Goal: Task Accomplishment & Management: Use online tool/utility

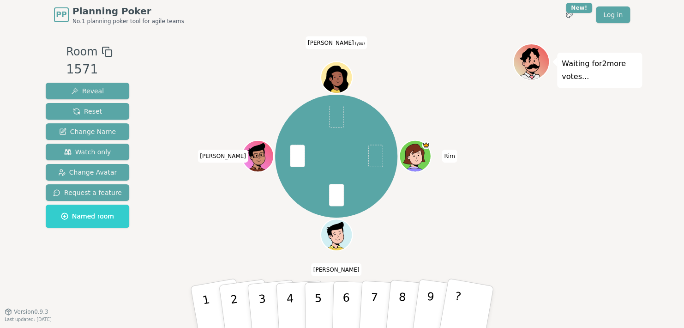
click at [113, 298] on div "Room 1571 Reveal Reset Change Name Watch only Change Avatar Request a feature N…" at bounding box center [342, 171] width 600 height 282
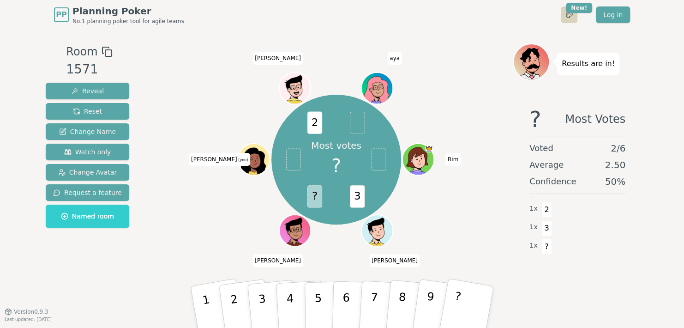
click at [572, 19] on html "PP Planning Poker No.1 planning poker tool for agile teams Toggle theme New! Lo…" at bounding box center [342, 164] width 684 height 328
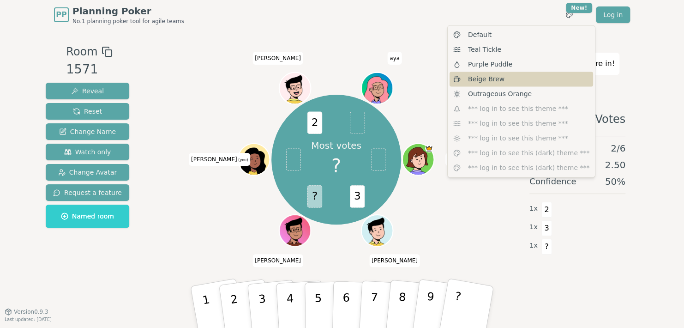
click at [501, 78] on div "Beige Brew" at bounding box center [522, 79] width 144 height 15
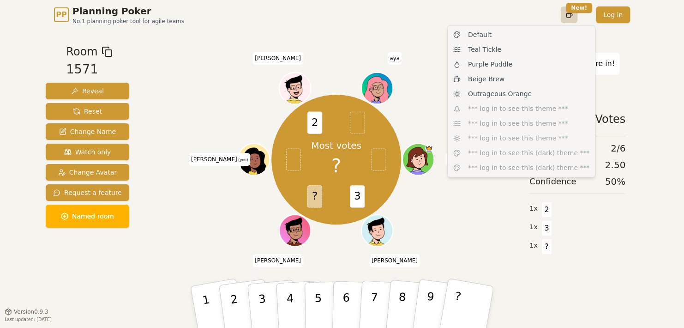
click at [567, 12] on html "PP Planning Poker No.1 planning poker tool for agile teams Toggle theme New! Lo…" at bounding box center [342, 164] width 684 height 328
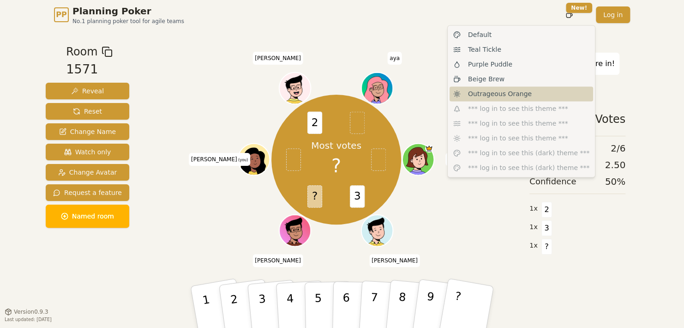
click at [500, 97] on span "Outrageous Orange" at bounding box center [500, 93] width 64 height 9
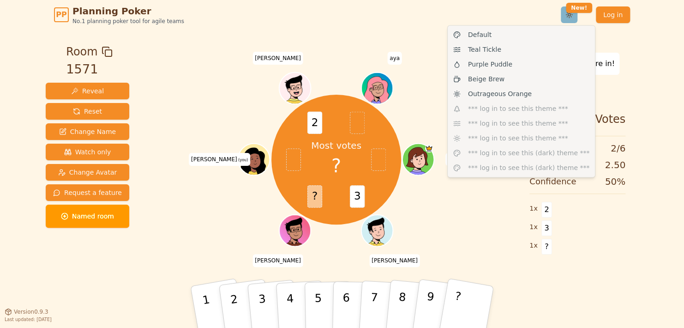
click at [576, 17] on html "PP Planning Poker No.1 planning poker tool for agile teams Toggle theme New! Lo…" at bounding box center [342, 164] width 684 height 328
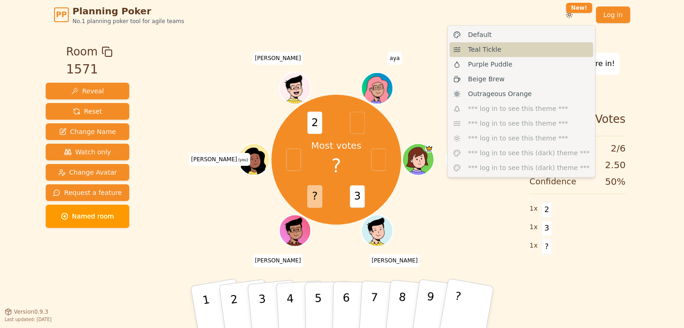
click at [488, 53] on span "Teal Tickle" at bounding box center [484, 49] width 33 height 9
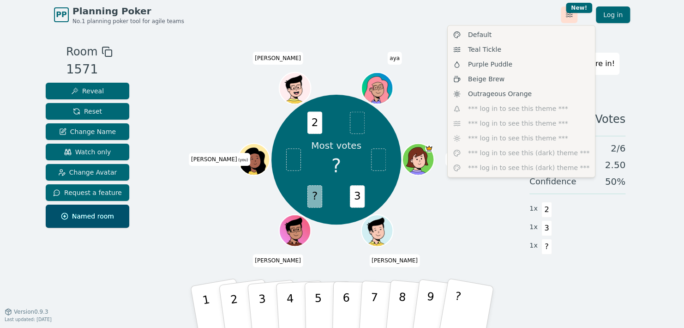
click at [569, 15] on html "PP Planning Poker No.1 planning poker tool for agile teams Toggle theme New! Lo…" at bounding box center [342, 164] width 684 height 328
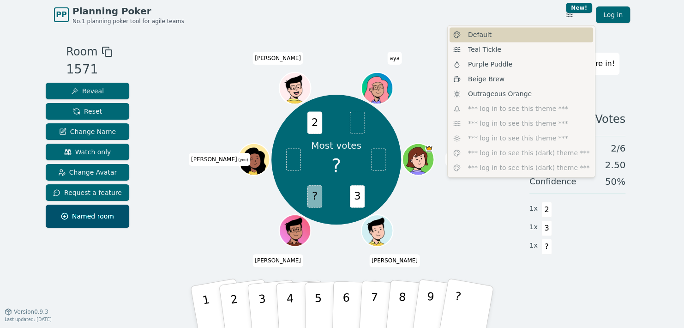
drag, startPoint x: 479, startPoint y: 43, endPoint x: 482, endPoint y: 32, distance: 11.5
click at [482, 32] on div "Default Teal Tickle Purple Puddle Beige Brew Outrageous Orange *** log in to se…" at bounding box center [521, 101] width 148 height 152
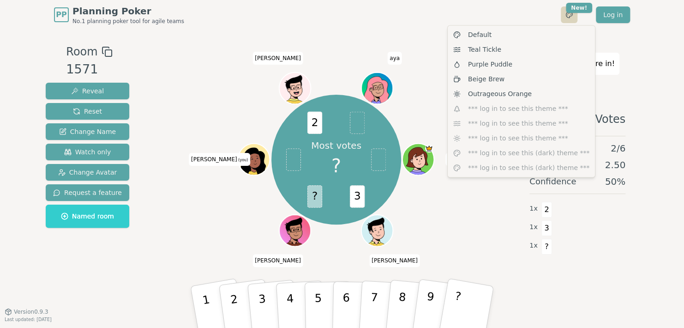
click at [569, 13] on html "PP Planning Poker No.1 planning poker tool for agile teams Toggle theme New! Lo…" at bounding box center [342, 164] width 684 height 328
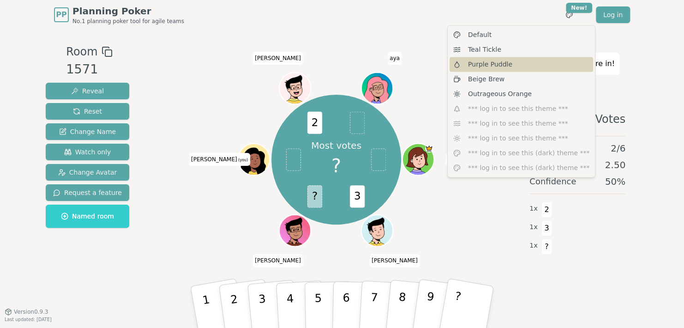
click at [497, 66] on span "Purple Puddle" at bounding box center [490, 64] width 44 height 9
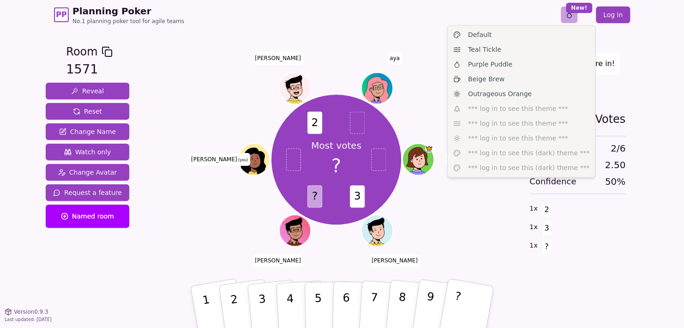
click at [566, 13] on html "PP Planning Poker No.1 planning poker tool for agile teams Toggle theme New! Lo…" at bounding box center [342, 164] width 684 height 328
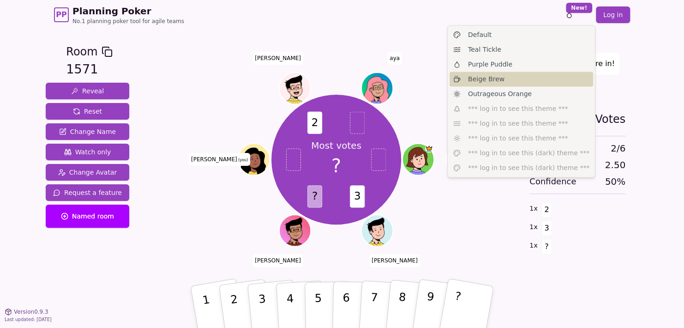
click at [495, 78] on span "Beige Brew" at bounding box center [486, 78] width 36 height 9
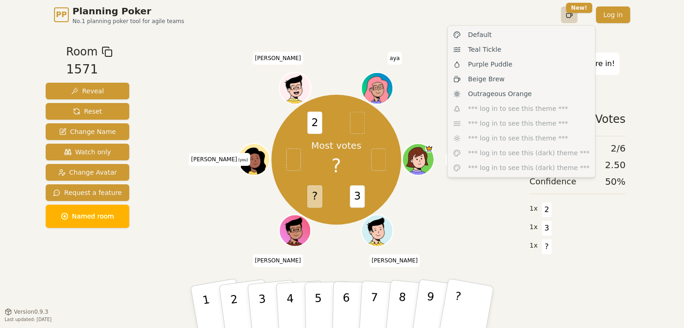
click at [569, 18] on html "PP Planning Poker No.1 planning poker tool for agile teams Toggle theme New! Lo…" at bounding box center [342, 164] width 684 height 328
click at [462, 51] on div "Teal Tickle" at bounding box center [522, 49] width 144 height 15
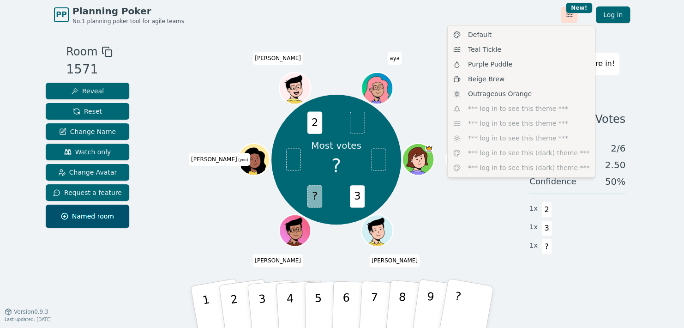
click at [578, 18] on html "PP Planning Poker No.1 planning poker tool for agile teams Toggle theme New! Lo…" at bounding box center [342, 164] width 684 height 328
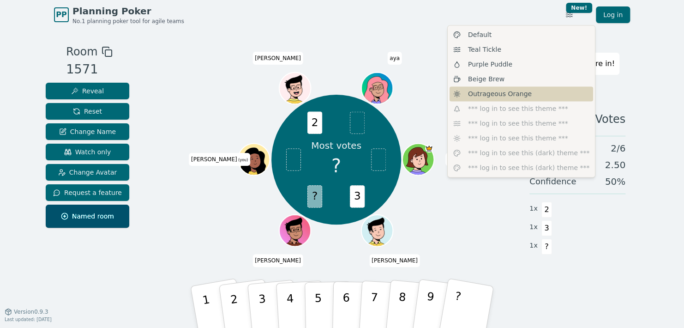
click at [503, 90] on span "Outrageous Orange" at bounding box center [500, 93] width 64 height 9
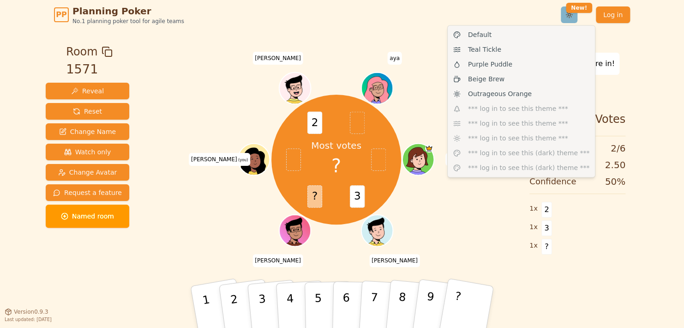
click at [575, 16] on html "PP Planning Poker No.1 planning poker tool for agile teams Toggle theme New! Lo…" at bounding box center [342, 164] width 684 height 328
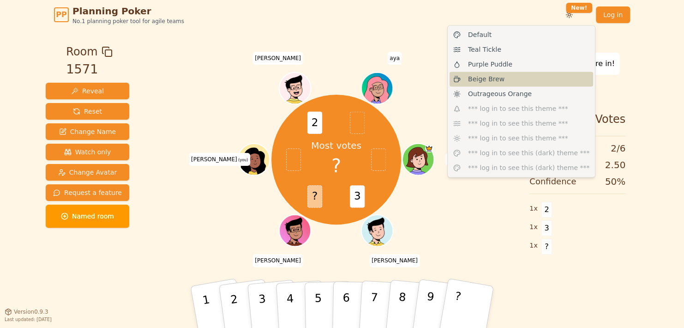
click at [504, 83] on div "Beige Brew" at bounding box center [522, 79] width 144 height 15
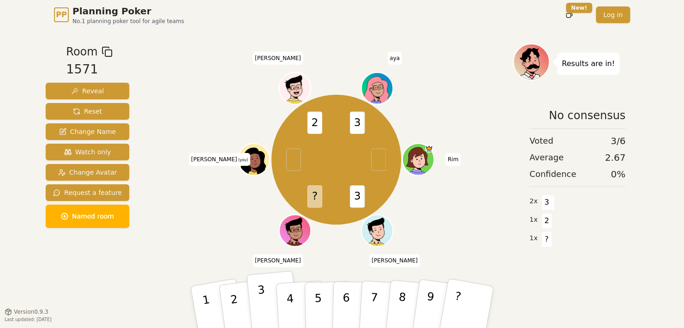
click at [264, 296] on button "3" at bounding box center [272, 306] width 53 height 73
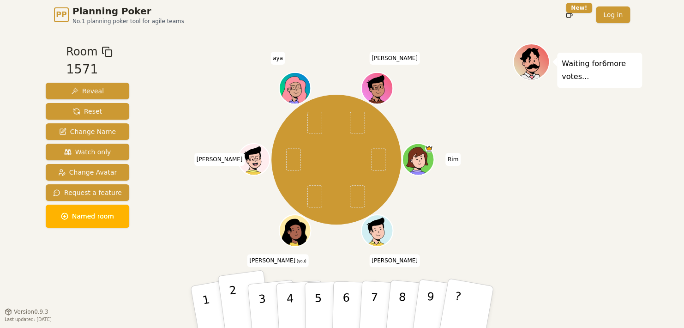
click at [241, 300] on button "2" at bounding box center [244, 307] width 55 height 75
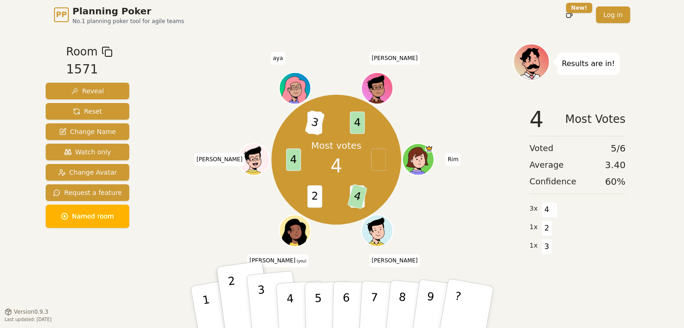
click at [272, 308] on button "3" at bounding box center [272, 306] width 53 height 73
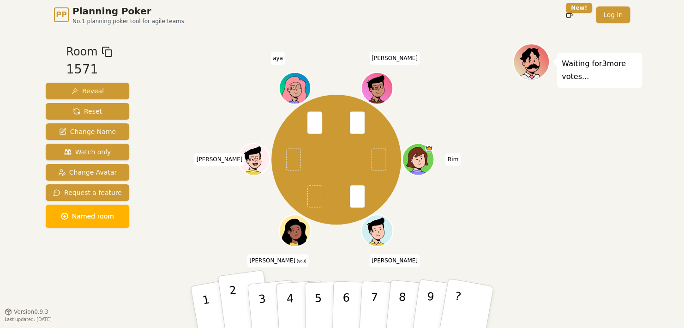
click at [234, 300] on p "2" at bounding box center [235, 308] width 14 height 50
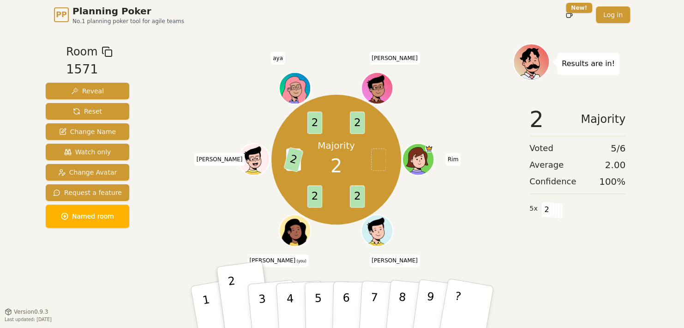
click at [554, 282] on div "2 Majority Voted 5 / 6 Average 2.00 Confidence 100 % 5 x 2" at bounding box center [577, 191] width 129 height 185
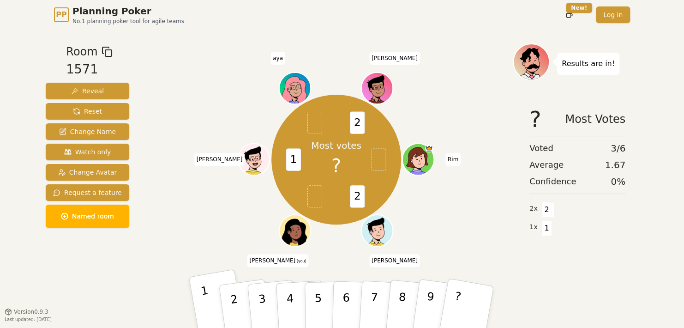
click at [204, 308] on p "1" at bounding box center [208, 308] width 16 height 50
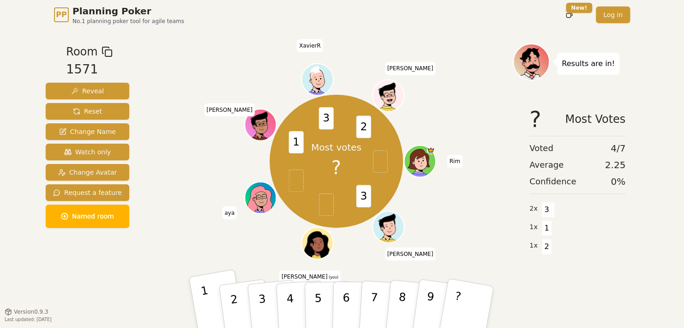
click at [215, 306] on button "1" at bounding box center [218, 307] width 58 height 76
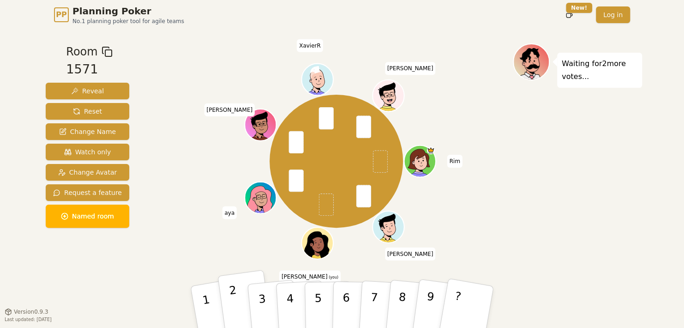
click at [234, 307] on p "2" at bounding box center [235, 308] width 14 height 50
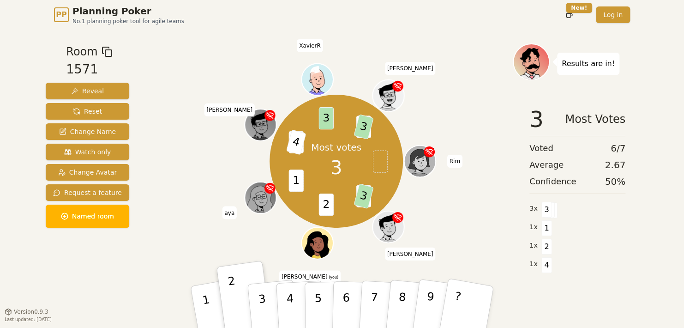
drag, startPoint x: 645, startPoint y: 300, endPoint x: 648, endPoint y: 308, distance: 8.8
click at [648, 308] on div "PP Planning Poker No.1 planning poker tool for agile teams Toggle theme New! Lo…" at bounding box center [342, 164] width 684 height 328
drag, startPoint x: 649, startPoint y: 313, endPoint x: 678, endPoint y: 351, distance: 48.4
click at [678, 327] on html "PP Planning Poker No.1 planning poker tool for agile teams Toggle theme New! Lo…" at bounding box center [342, 164] width 684 height 328
